Goal: Task Accomplishment & Management: Manage account settings

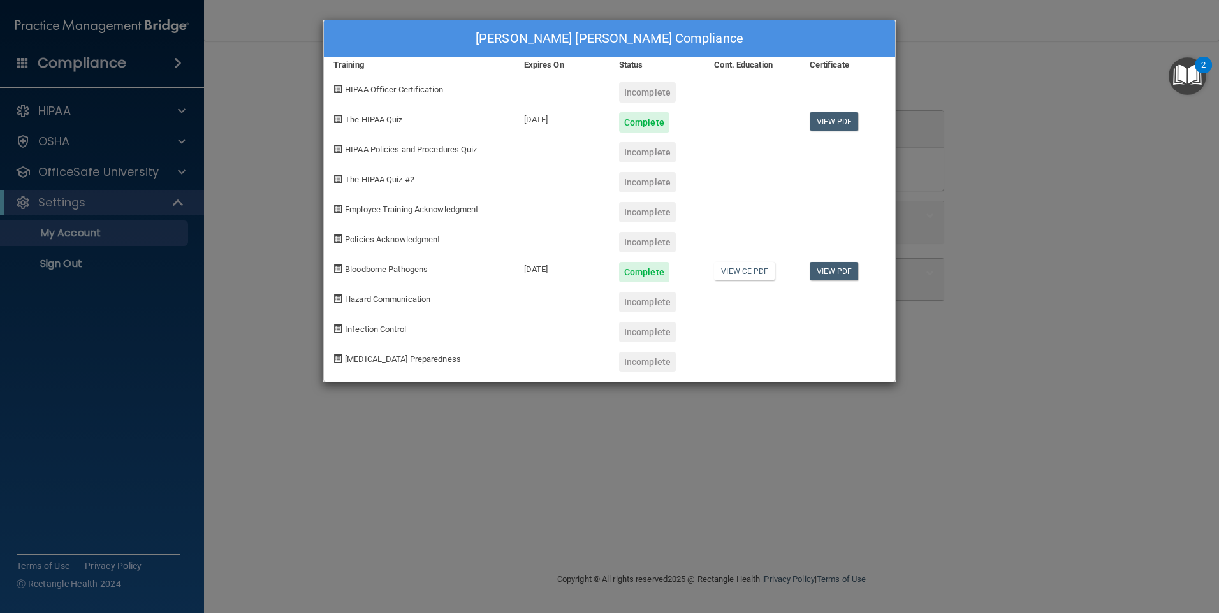
drag, startPoint x: 628, startPoint y: 328, endPoint x: 630, endPoint y: 336, distance: 8.5
click at [630, 336] on div "Incomplete" at bounding box center [656, 327] width 95 height 30
drag, startPoint x: 630, startPoint y: 336, endPoint x: 733, endPoint y: 362, distance: 105.9
click at [733, 362] on div at bounding box center [751, 357] width 95 height 30
